Goal: Task Accomplishment & Management: Manage account settings

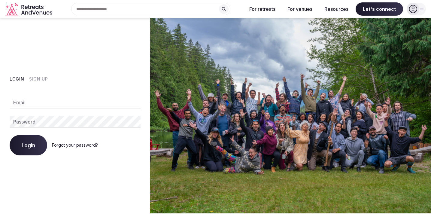
click at [46, 103] on input "Email" at bounding box center [75, 102] width 131 height 12
type input "**********"
click at [36, 138] on button "Login" at bounding box center [29, 145] width 38 height 20
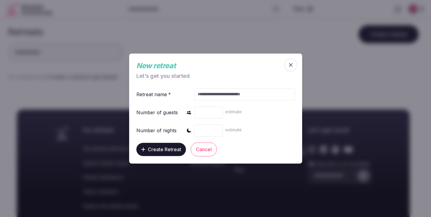
click at [293, 61] on span "button" at bounding box center [290, 64] width 13 height 13
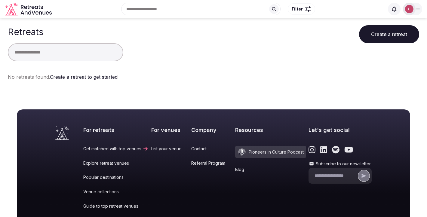
click at [416, 11] on icon at bounding box center [417, 9] width 5 height 5
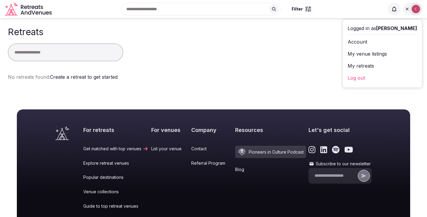
click at [366, 41] on link "Account" at bounding box center [381, 42] width 69 height 10
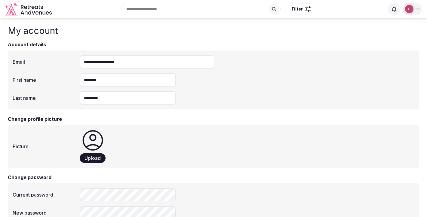
click at [415, 9] on div at bounding box center [409, 9] width 13 height 13
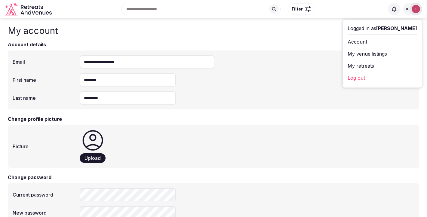
click at [385, 57] on link "My venue listings" at bounding box center [381, 54] width 69 height 10
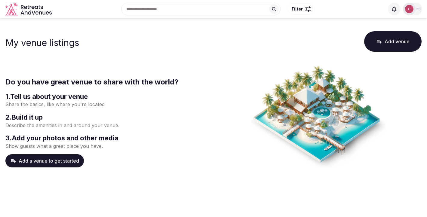
click at [24, 7] on icon "Retreats and Venues company logo" at bounding box center [29, 9] width 48 height 14
click at [32, 9] on icon "Retreats and Venues company logo" at bounding box center [29, 9] width 48 height 14
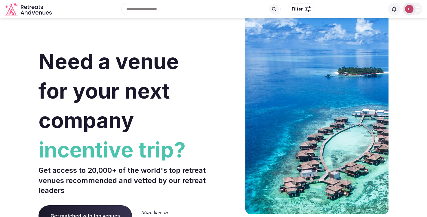
click at [407, 10] on img at bounding box center [409, 9] width 8 height 8
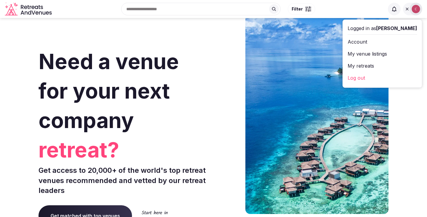
click at [378, 66] on link "My retreats" at bounding box center [381, 66] width 69 height 10
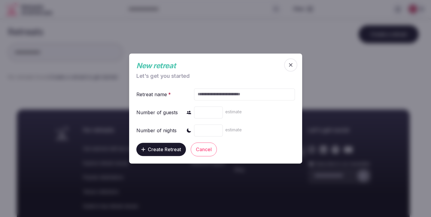
click at [286, 66] on span "button" at bounding box center [290, 64] width 13 height 13
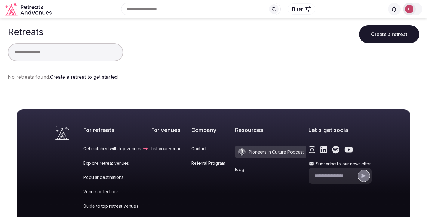
click at [412, 8] on img at bounding box center [409, 9] width 8 height 8
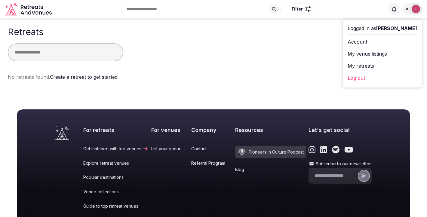
click at [370, 51] on link "My venue listings" at bounding box center [381, 54] width 69 height 10
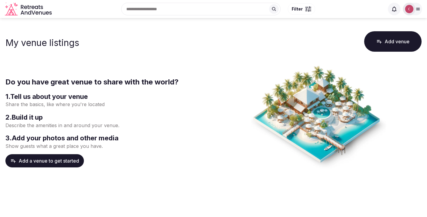
click at [413, 12] on div at bounding box center [409, 9] width 13 height 13
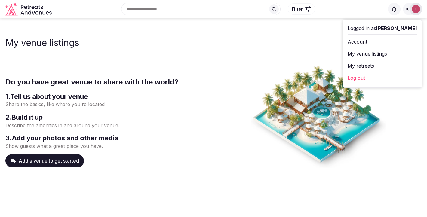
click at [369, 63] on link "My retreats" at bounding box center [381, 66] width 69 height 10
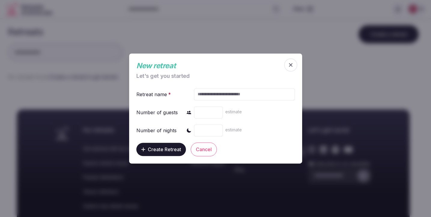
click at [286, 63] on span "button" at bounding box center [290, 64] width 13 height 13
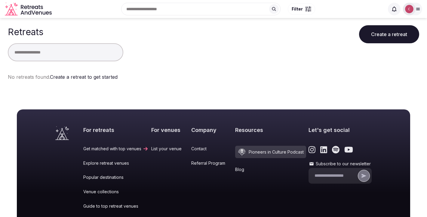
click at [417, 7] on icon at bounding box center [417, 9] width 5 height 5
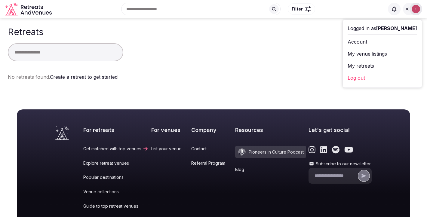
click at [385, 55] on link "My venue listings" at bounding box center [381, 54] width 69 height 10
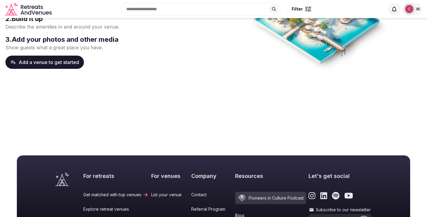
scroll to position [4, 0]
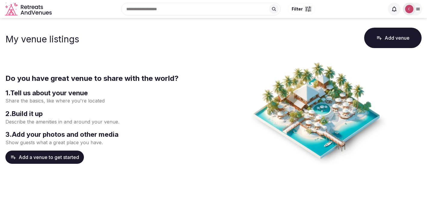
click at [24, 10] on icon "Retreats and Venues company logo" at bounding box center [29, 9] width 48 height 14
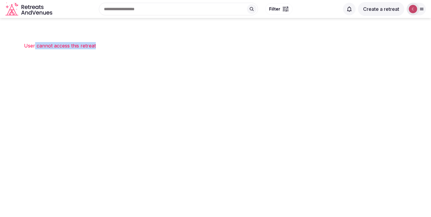
drag, startPoint x: 35, startPoint y: 45, endPoint x: 135, endPoint y: 45, distance: 99.5
click at [135, 45] on div "User cannot access this retreat" at bounding box center [215, 45] width 383 height 7
click at [412, 11] on img at bounding box center [413, 9] width 8 height 8
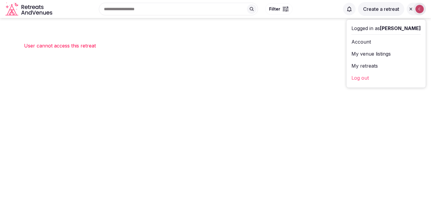
click at [378, 76] on link "Log out" at bounding box center [386, 78] width 69 height 10
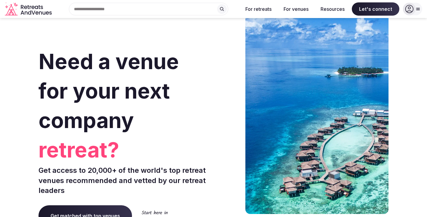
click at [411, 11] on icon at bounding box center [409, 9] width 8 height 8
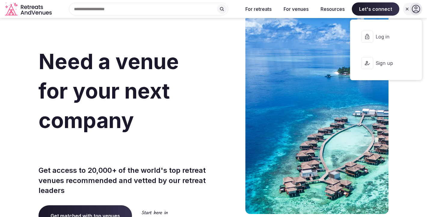
click at [379, 41] on button "Log in" at bounding box center [386, 37] width 62 height 24
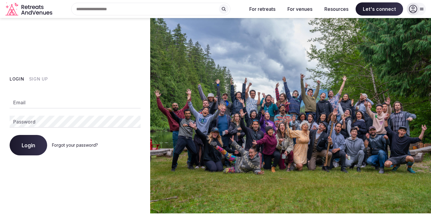
click at [53, 101] on input "Email" at bounding box center [75, 102] width 131 height 12
paste input "**********"
type input "**********"
click at [27, 142] on span "Login" at bounding box center [29, 145] width 14 height 6
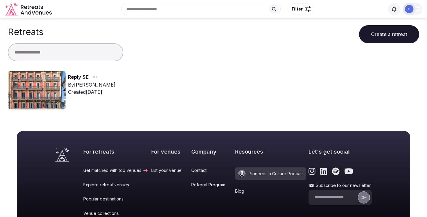
click at [38, 82] on img at bounding box center [37, 90] width 58 height 38
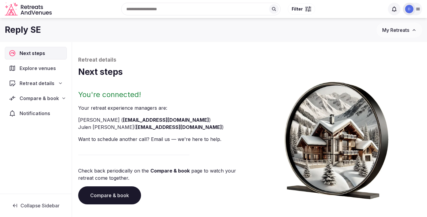
click at [42, 98] on span "Compare & book" at bounding box center [39, 98] width 39 height 7
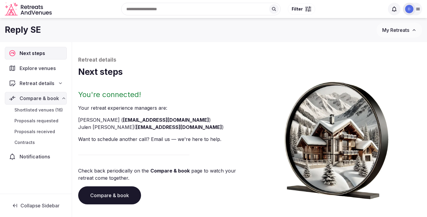
click at [41, 112] on span "Shortlisted venues (16)" at bounding box center [38, 110] width 48 height 6
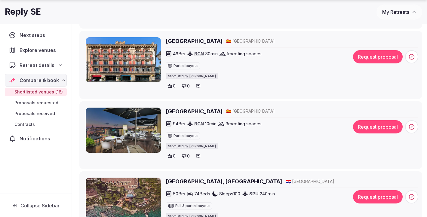
scroll to position [276, 0]
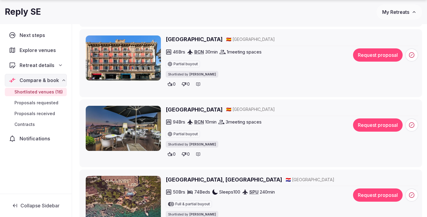
click at [398, 17] on button "My Retreats" at bounding box center [399, 12] width 46 height 15
click at [394, 13] on span "My Retreats" at bounding box center [395, 12] width 27 height 6
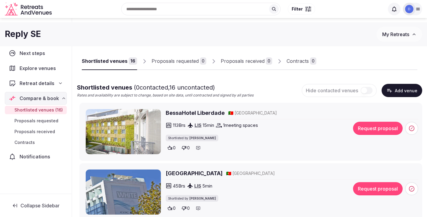
scroll to position [0, 0]
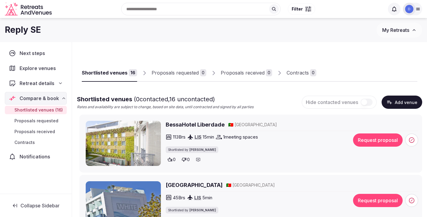
click at [415, 12] on div at bounding box center [412, 9] width 19 height 13
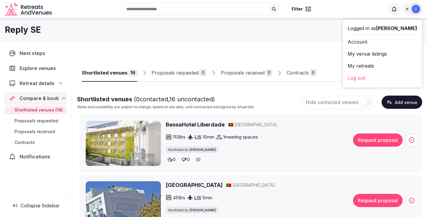
click at [380, 77] on link "Log out" at bounding box center [381, 78] width 69 height 10
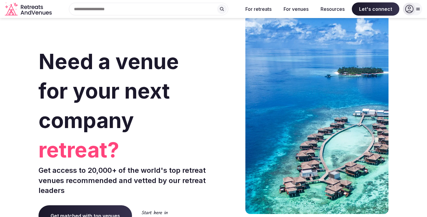
click at [410, 11] on icon at bounding box center [409, 9] width 8 height 8
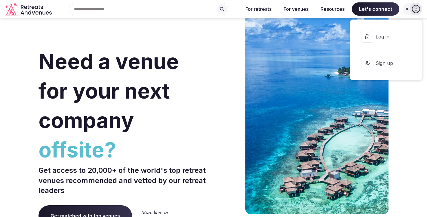
click at [377, 63] on span "Sign up" at bounding box center [389, 63] width 29 height 7
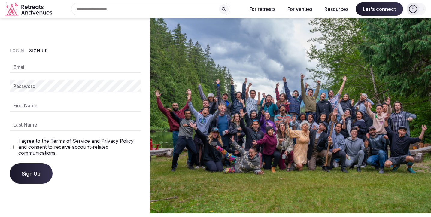
click at [60, 71] on input "Email" at bounding box center [75, 67] width 131 height 12
click at [56, 76] on div "Email Password First Name Last Name I agree to the Terms of Service and Privacy…" at bounding box center [75, 122] width 131 height 123
click at [56, 69] on input "Email" at bounding box center [75, 67] width 131 height 12
type input "**********"
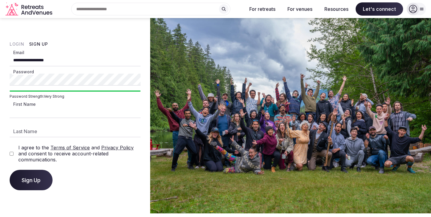
click at [62, 111] on input "First Name" at bounding box center [75, 112] width 131 height 12
type input "********"
click at [41, 130] on input "Last Name" at bounding box center [75, 131] width 131 height 12
drag, startPoint x: 53, startPoint y: 135, endPoint x: 26, endPoint y: 135, distance: 26.8
click at [26, 135] on input "**********" at bounding box center [75, 131] width 131 height 12
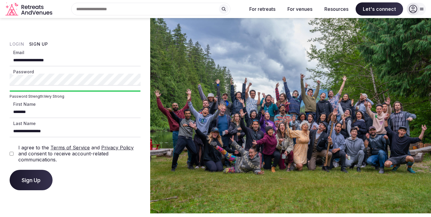
drag, startPoint x: 29, startPoint y: 132, endPoint x: 5, endPoint y: 125, distance: 24.8
click at [5, 125] on div "**********" at bounding box center [75, 115] width 150 height 195
type input "*********"
click at [33, 180] on span "Sign Up" at bounding box center [31, 180] width 19 height 6
click at [30, 176] on button "Sign Up" at bounding box center [31, 180] width 43 height 20
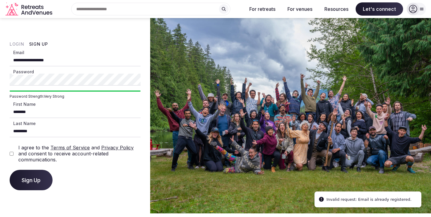
click at [415, 7] on icon at bounding box center [413, 9] width 8 height 8
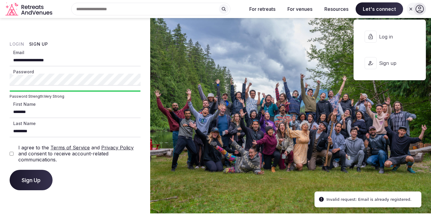
click at [386, 35] on span "Log in" at bounding box center [393, 36] width 29 height 7
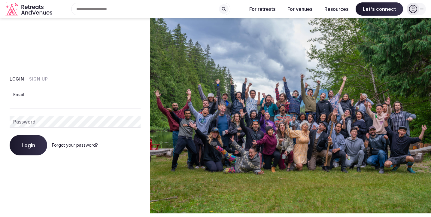
click at [83, 104] on input "Email" at bounding box center [75, 102] width 131 height 12
type input "**********"
click at [33, 145] on span "Login" at bounding box center [29, 145] width 14 height 6
click at [70, 145] on link "Forgot your password?" at bounding box center [75, 144] width 46 height 5
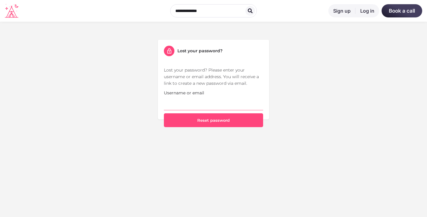
click at [184, 96] on input "Username or email" at bounding box center [213, 103] width 99 height 14
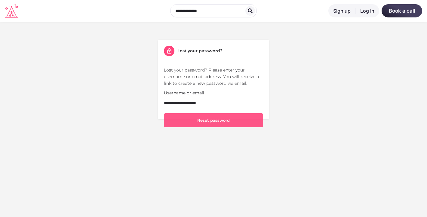
type input "**********"
click at [230, 122] on button "Reset password" at bounding box center [213, 120] width 99 height 14
